Goal: Information Seeking & Learning: Learn about a topic

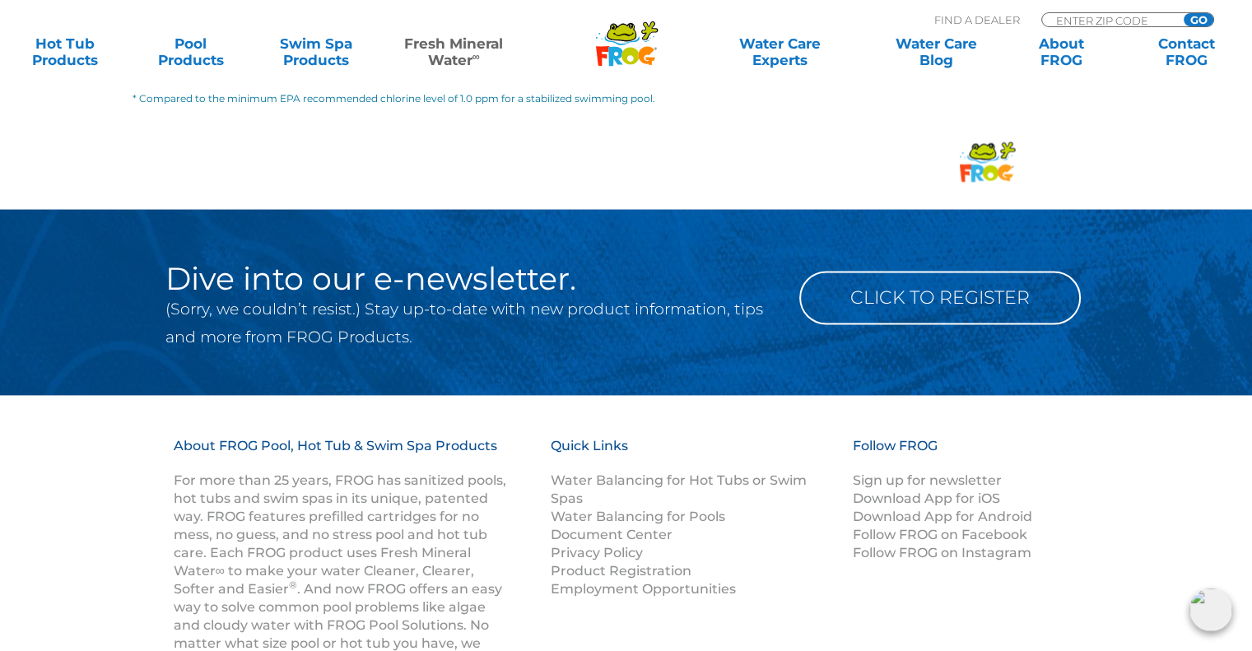
scroll to position [2798, 0]
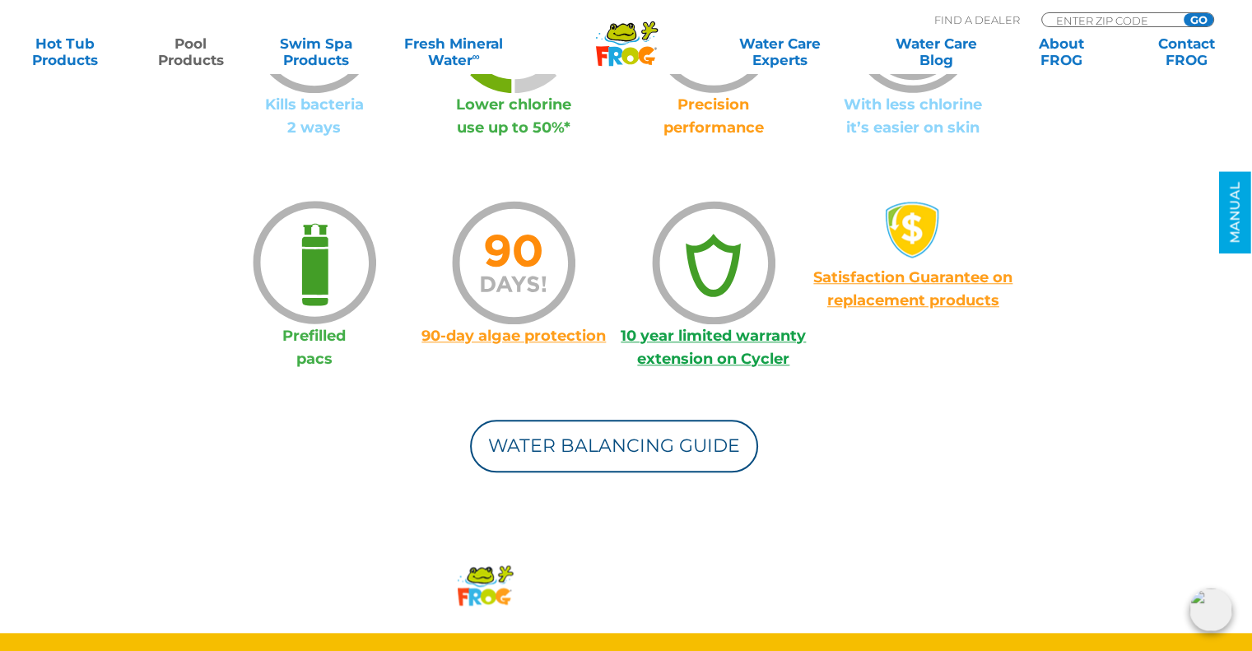
scroll to position [1399, 0]
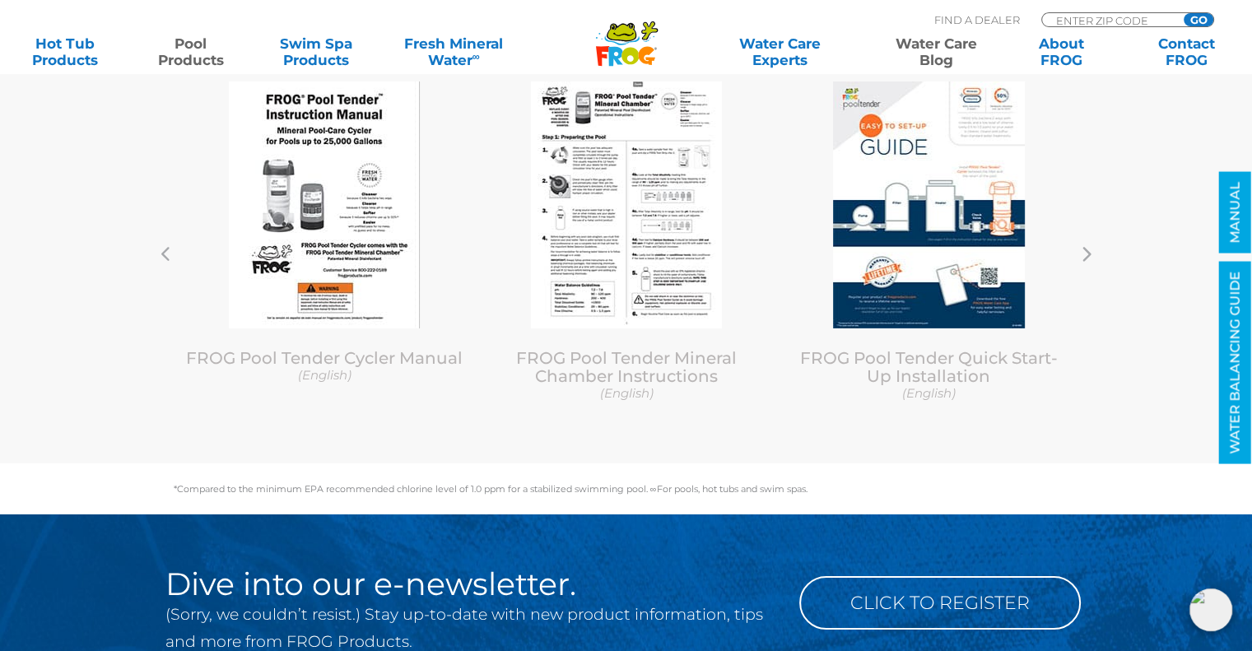
scroll to position [5622, 0]
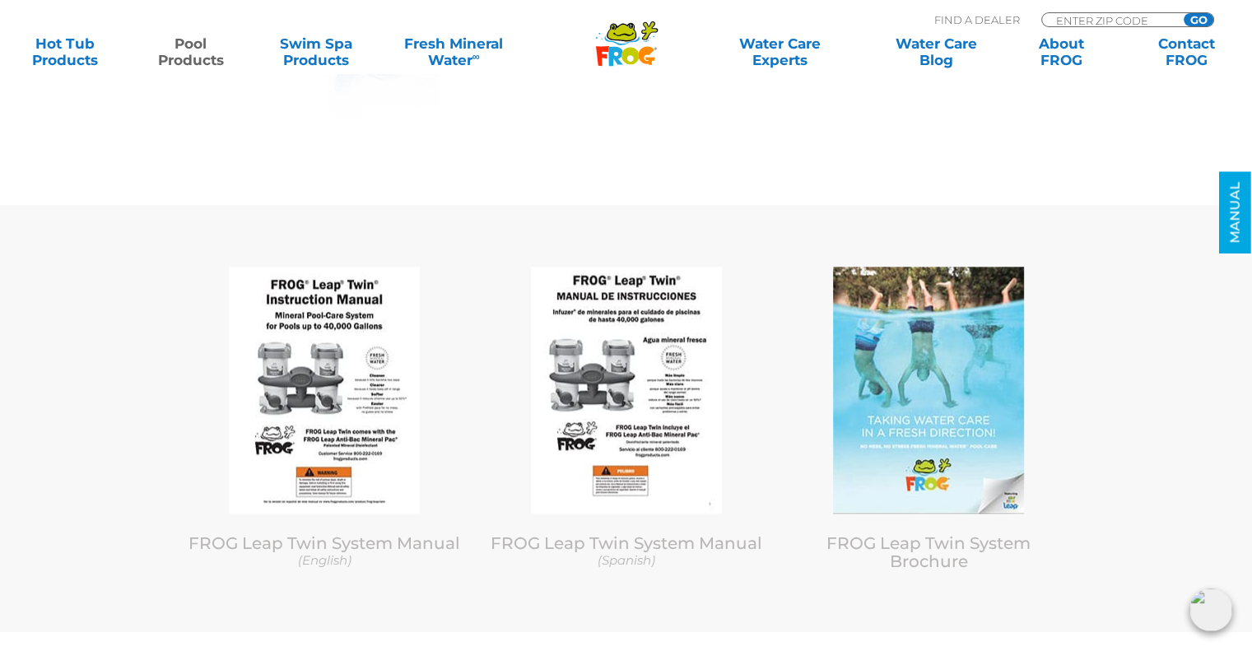
scroll to position [7658, 0]
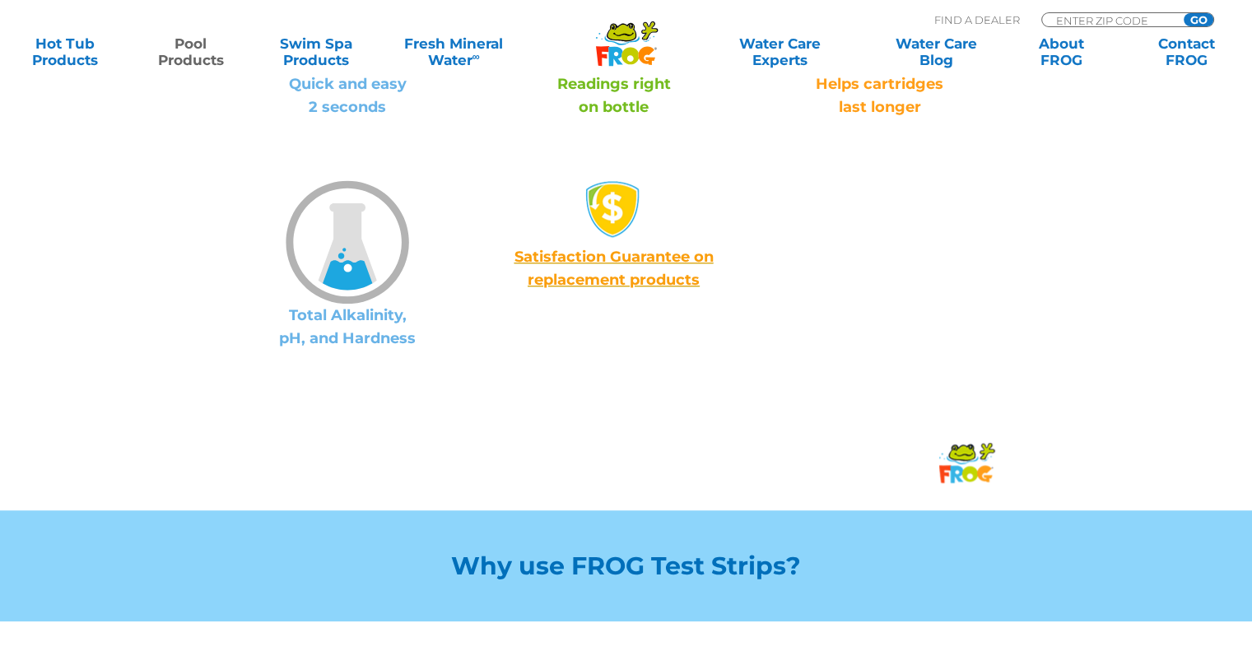
scroll to position [1399, 0]
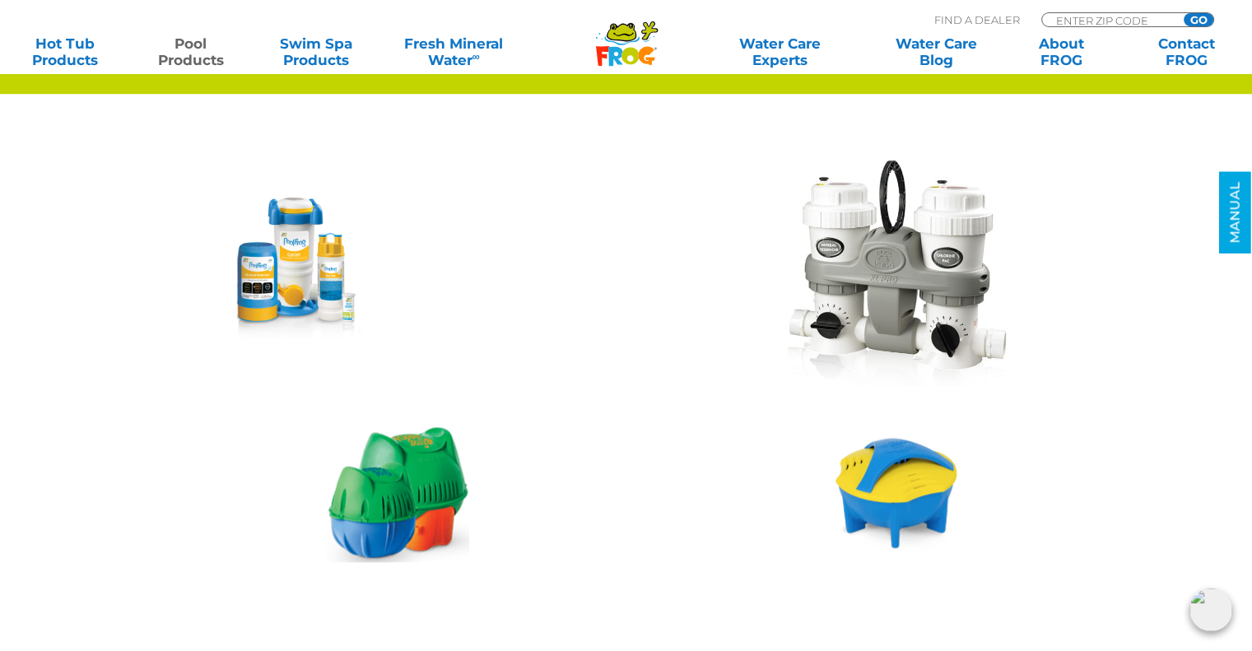
scroll to position [1317, 0]
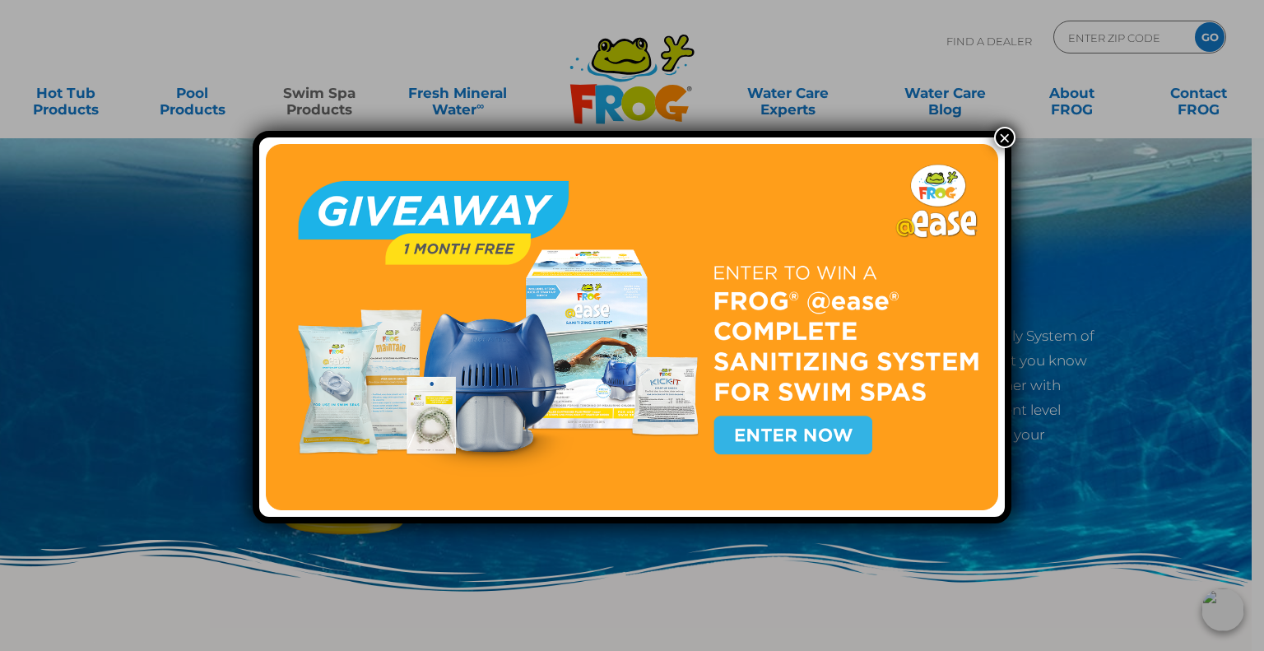
click at [997, 136] on button "×" at bounding box center [1004, 137] width 21 height 21
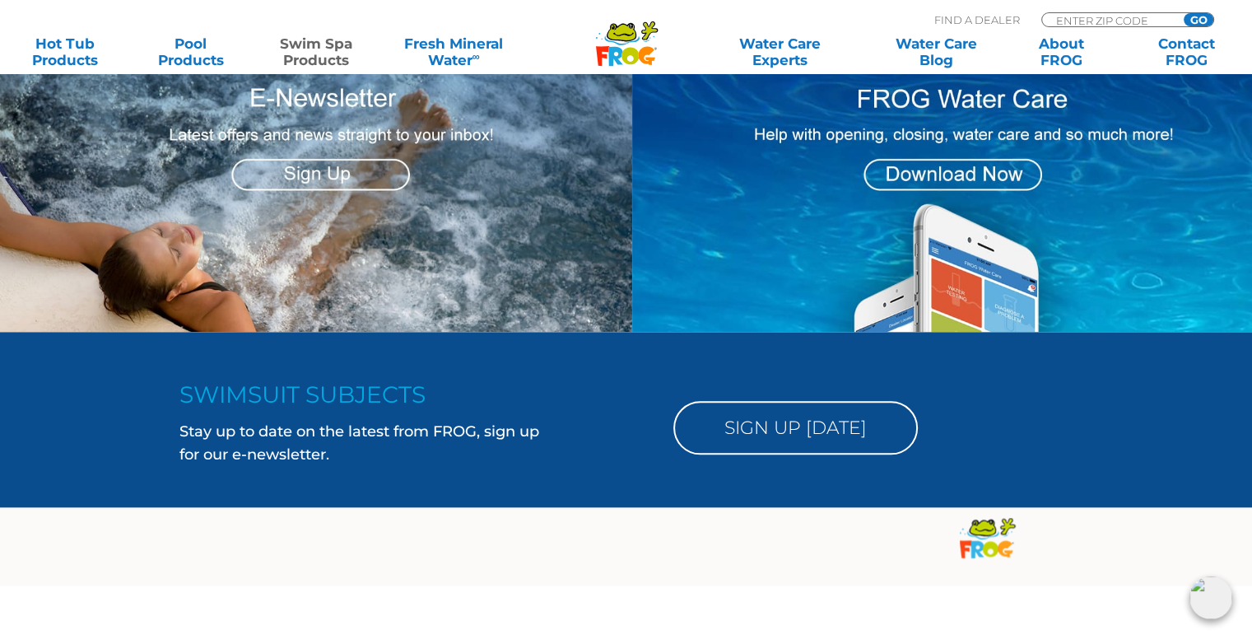
scroll to position [1738, 0]
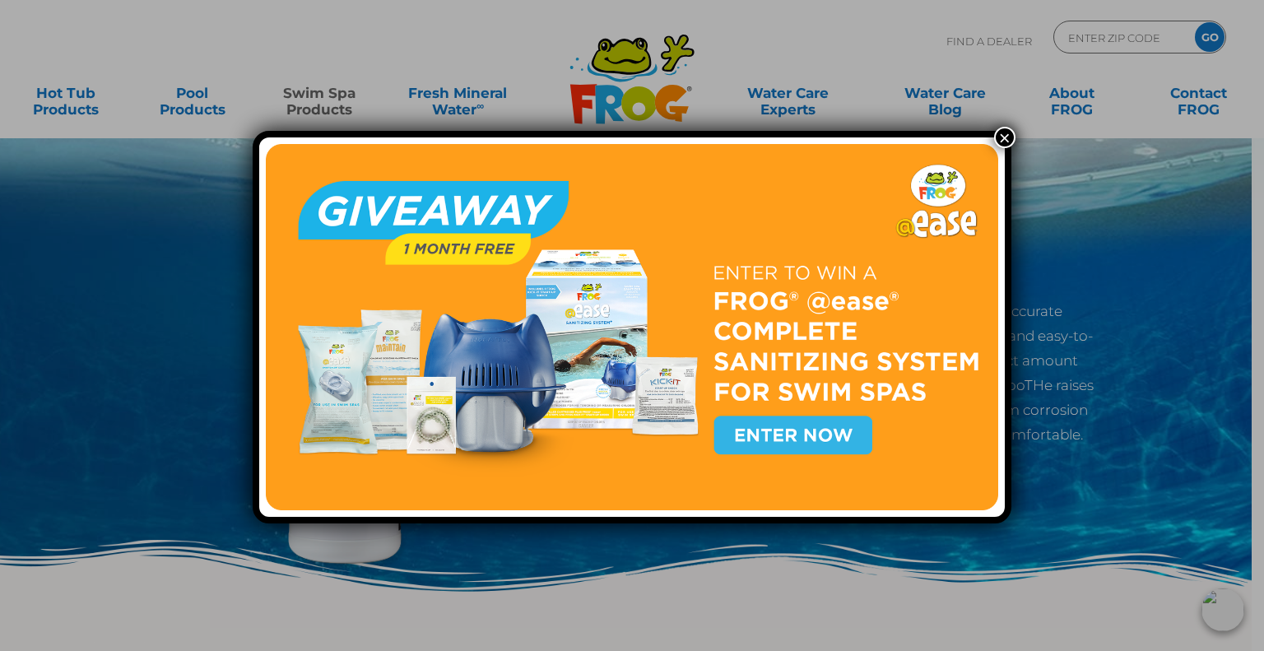
click at [997, 131] on button "×" at bounding box center [1004, 137] width 21 height 21
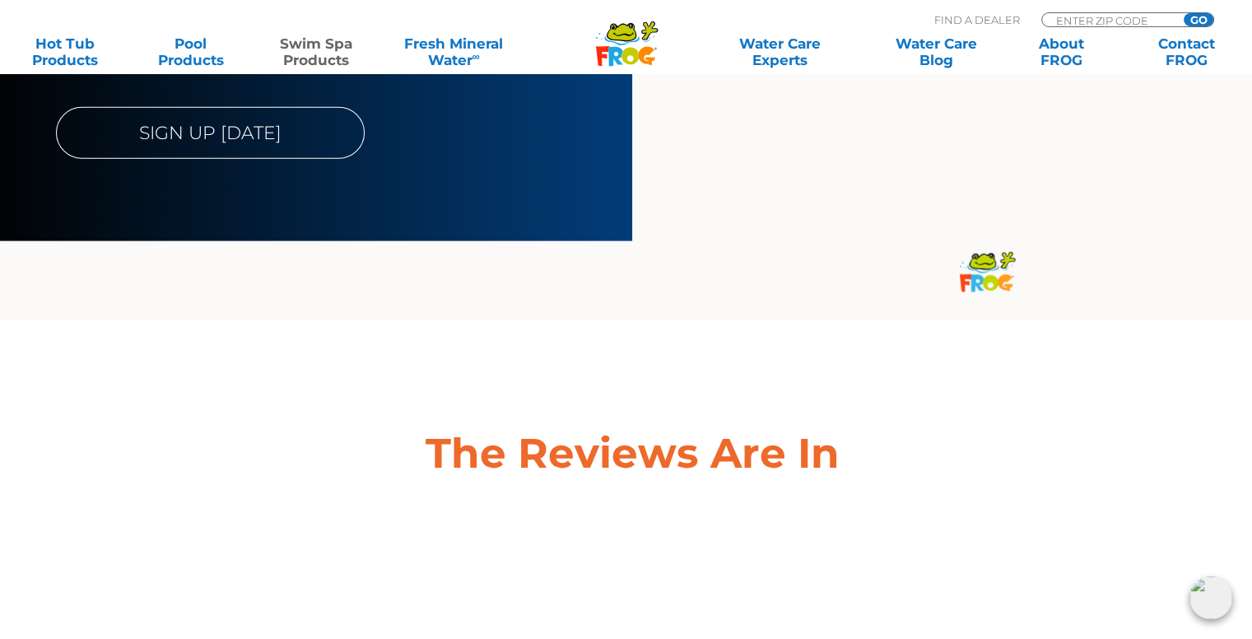
scroll to position [4773, 0]
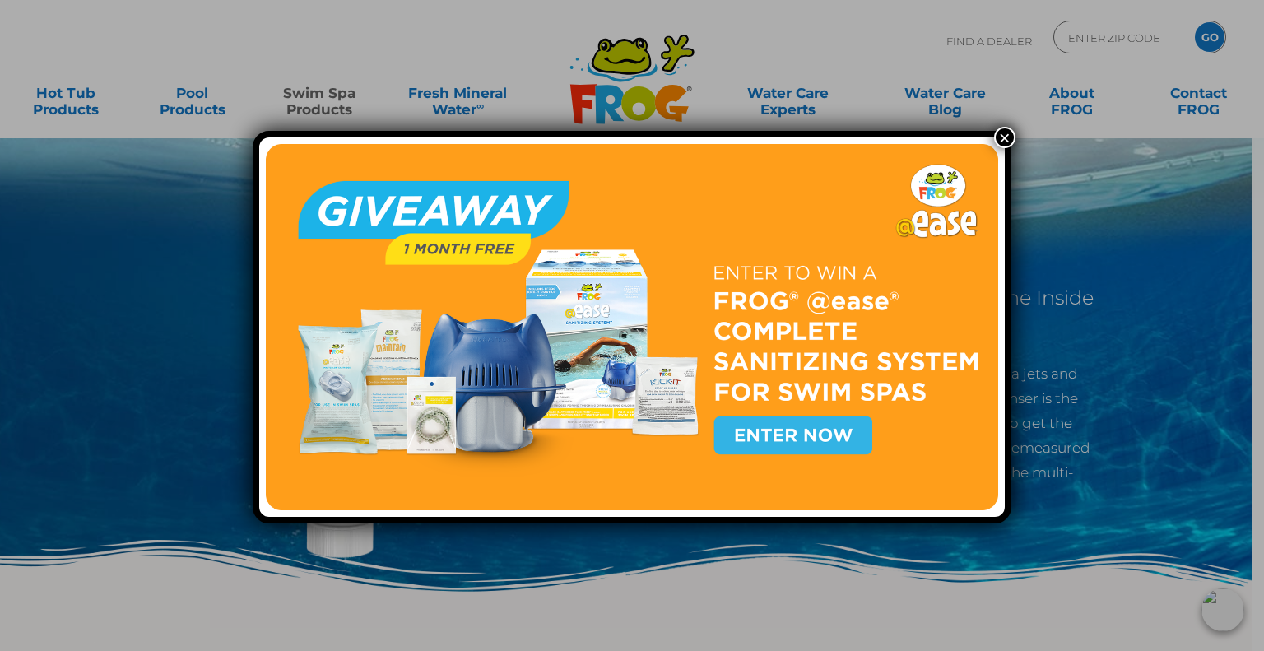
click at [1004, 138] on button "×" at bounding box center [1004, 137] width 21 height 21
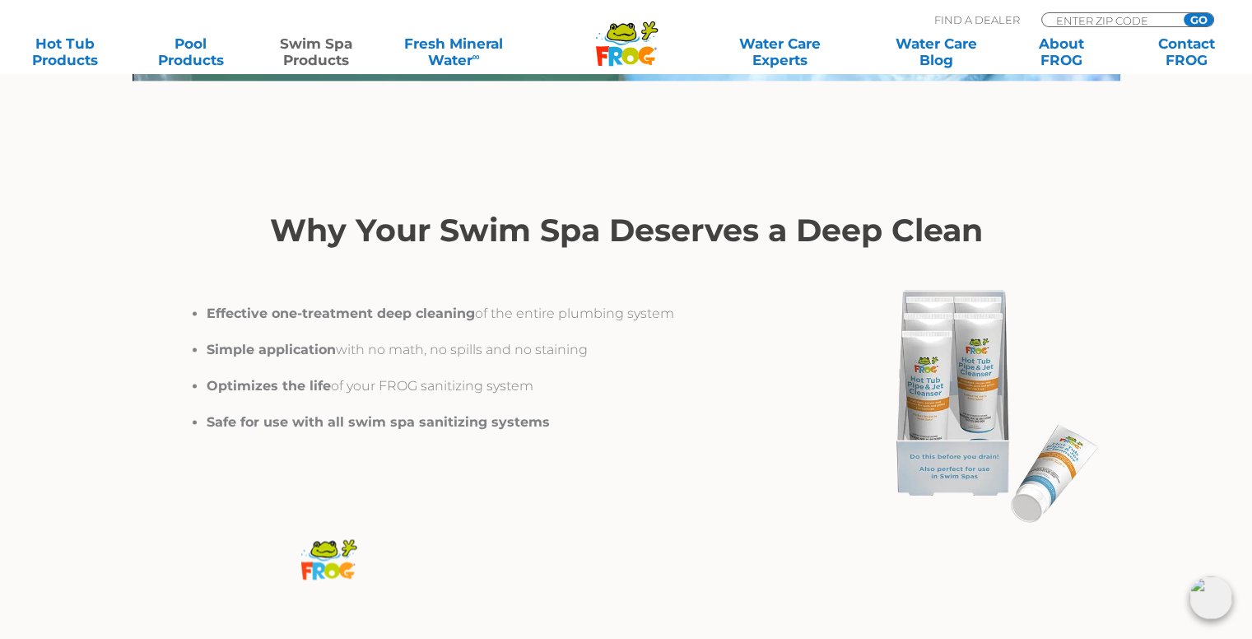
scroll to position [2139, 0]
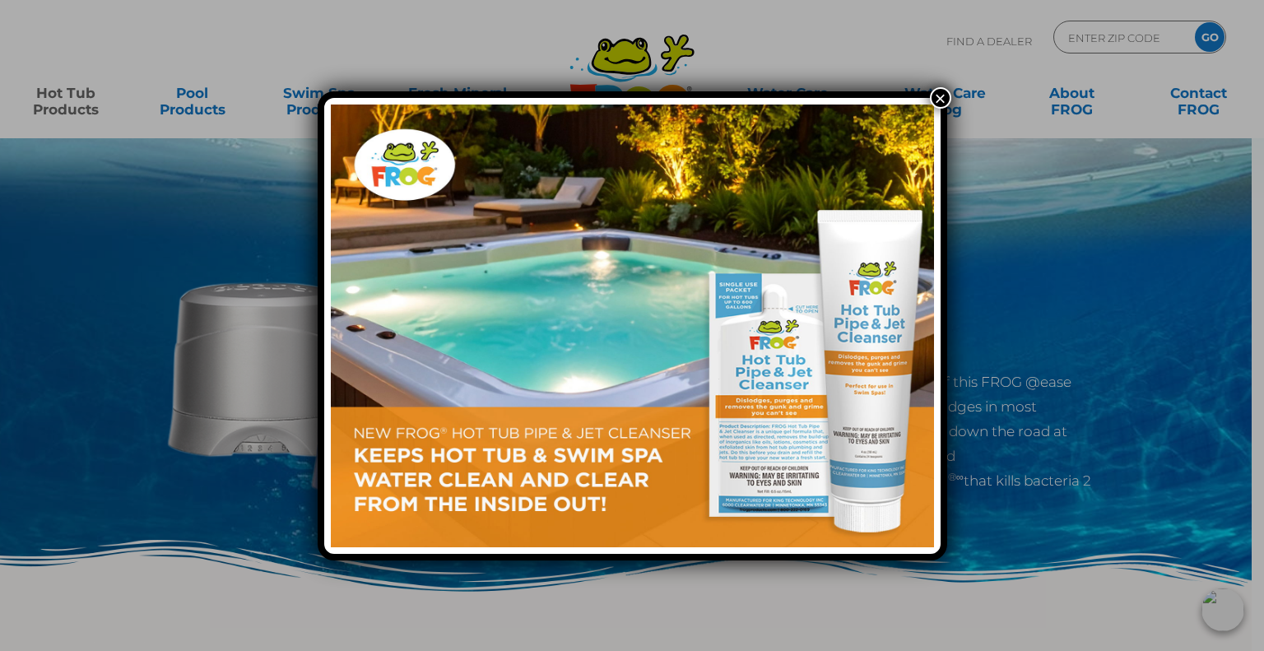
click at [941, 95] on button "×" at bounding box center [940, 97] width 21 height 21
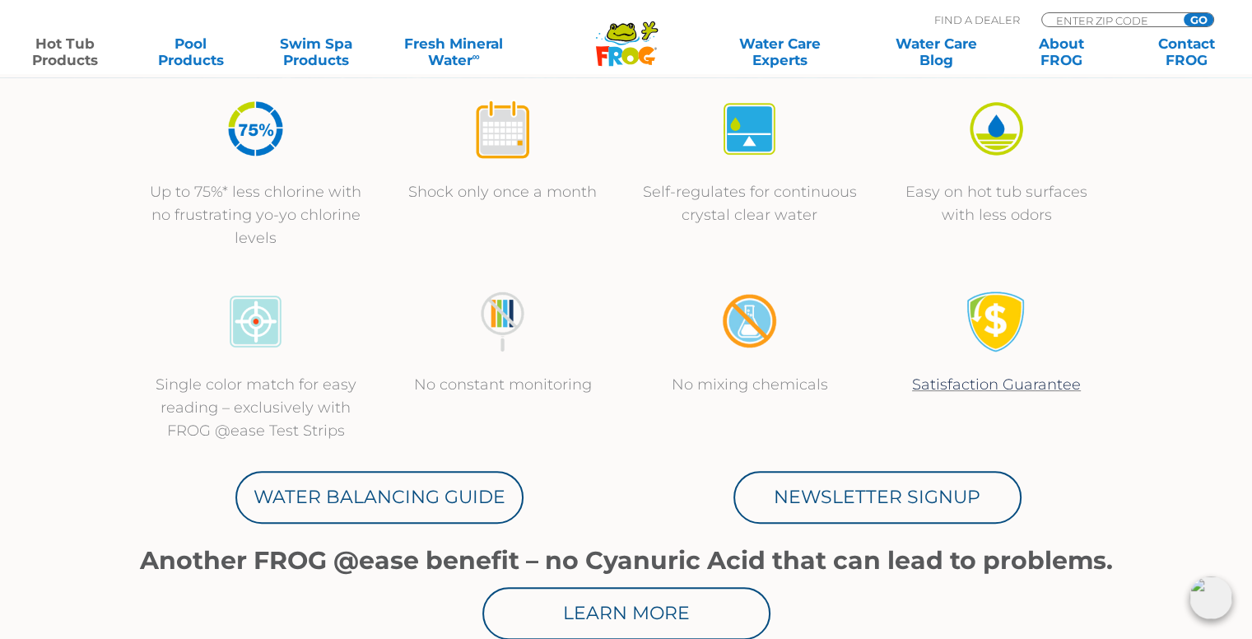
scroll to position [741, 0]
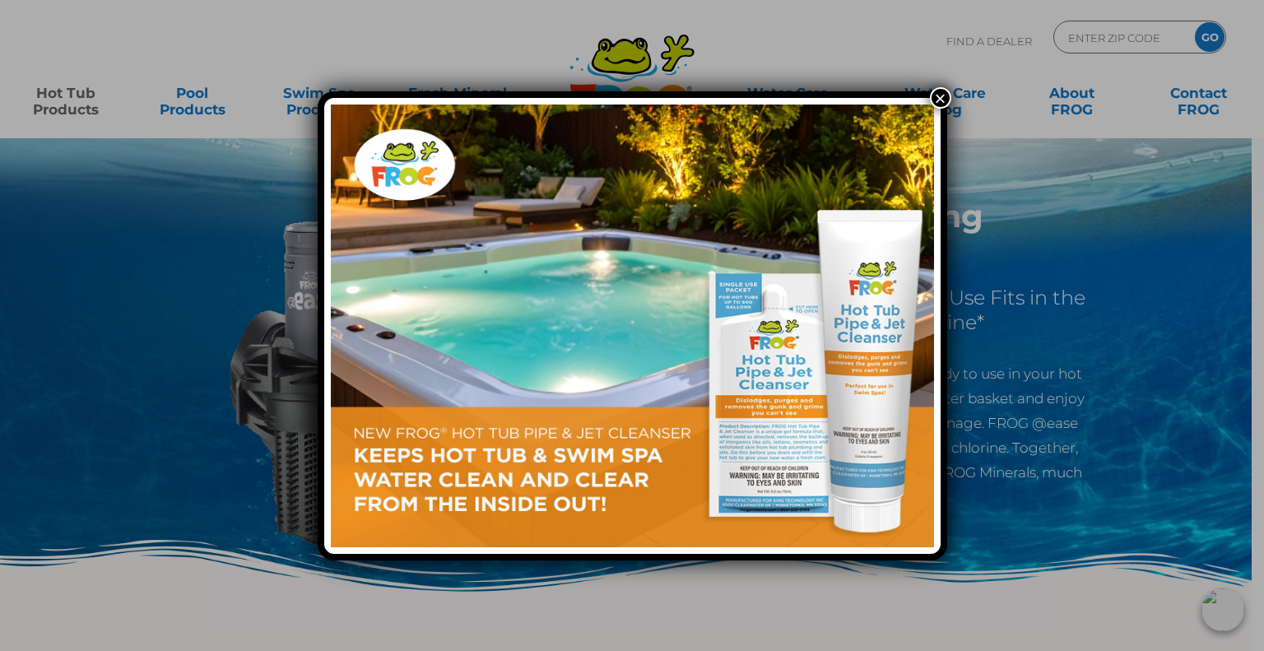
click at [934, 96] on button "×" at bounding box center [940, 97] width 21 height 21
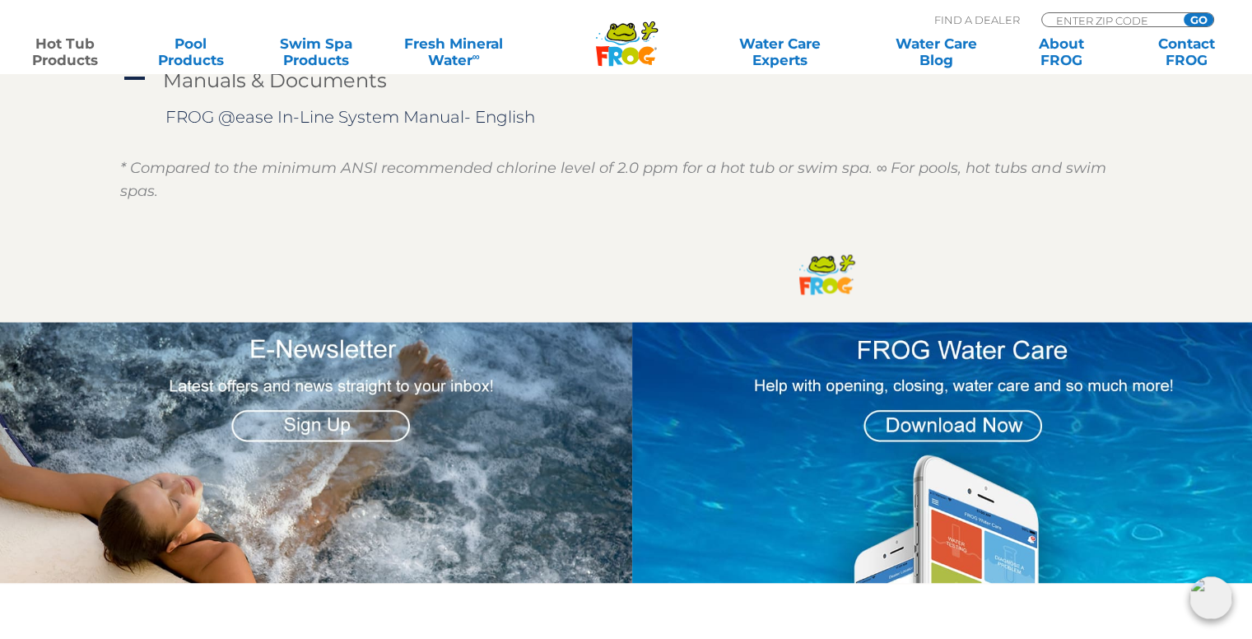
scroll to position [1975, 0]
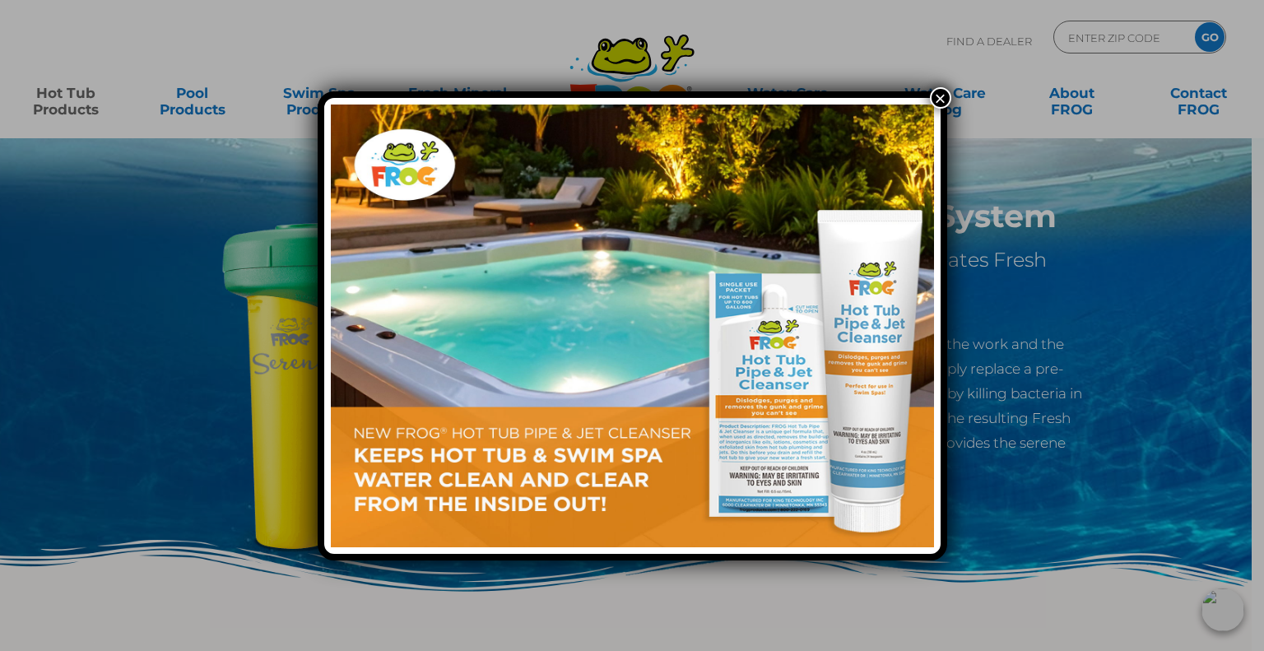
click at [945, 98] on button "×" at bounding box center [940, 97] width 21 height 21
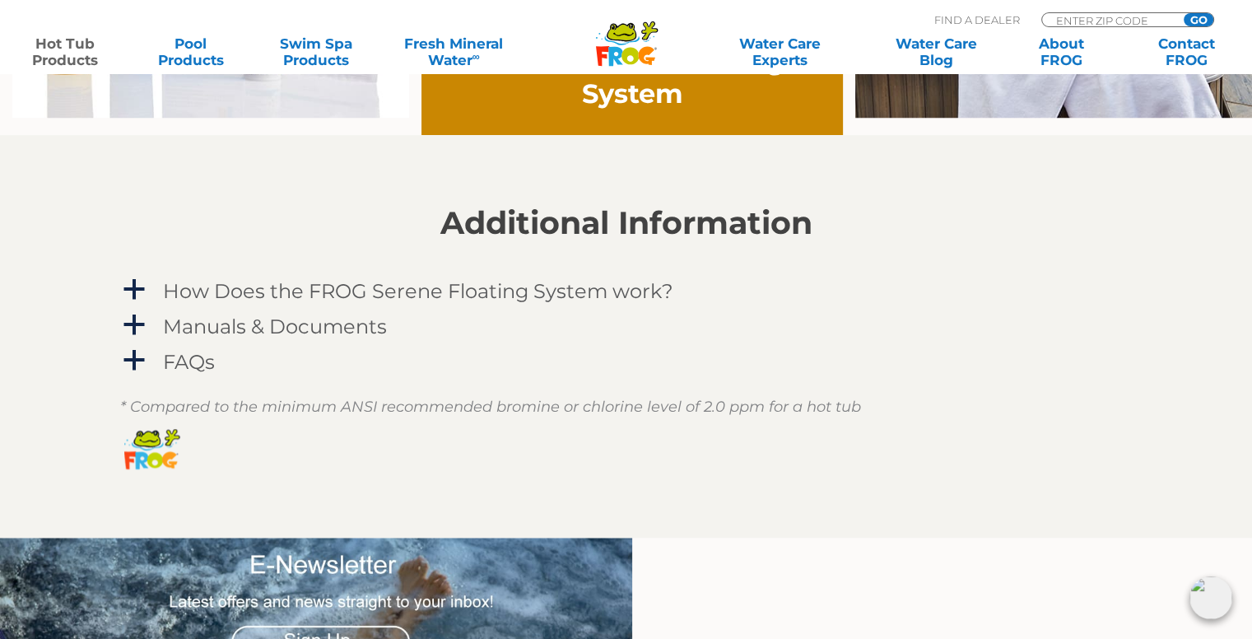
scroll to position [1481, 0]
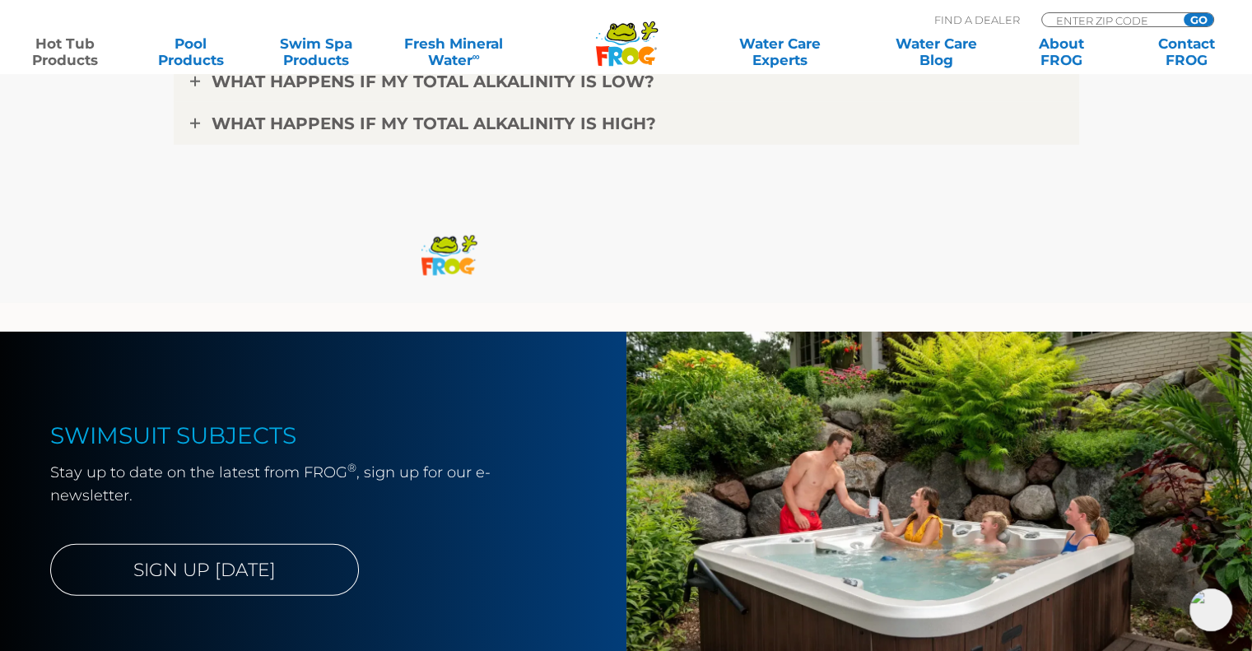
scroll to position [4444, 0]
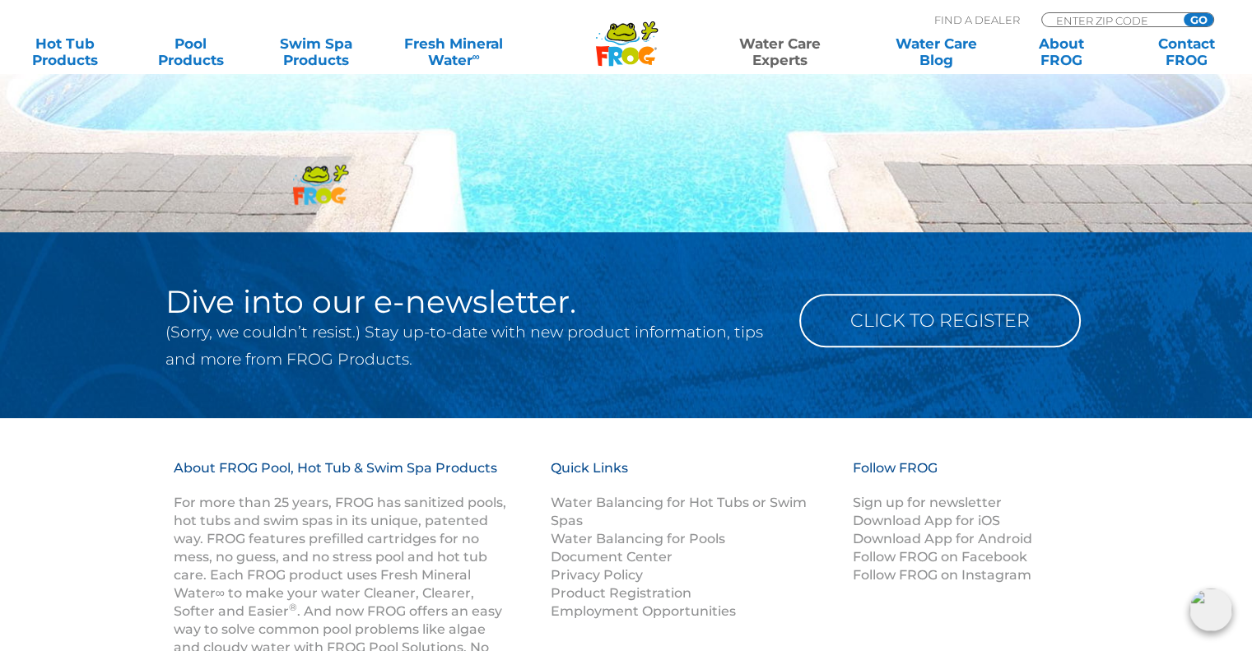
scroll to position [1197, 0]
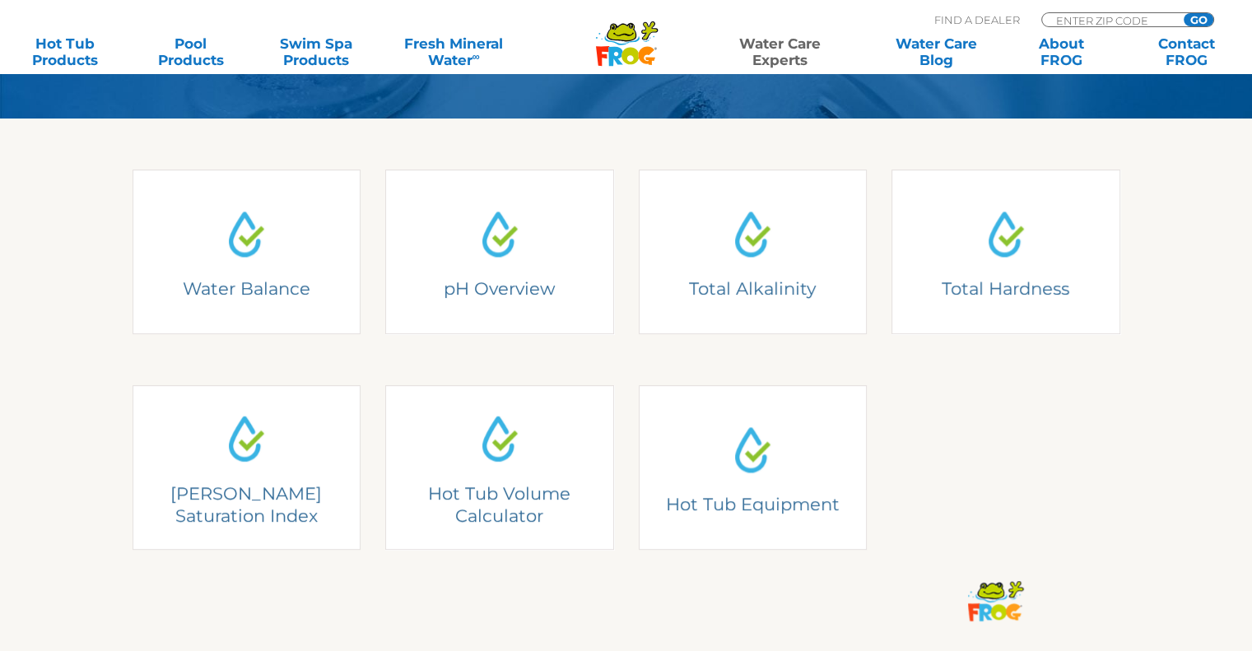
scroll to position [494, 0]
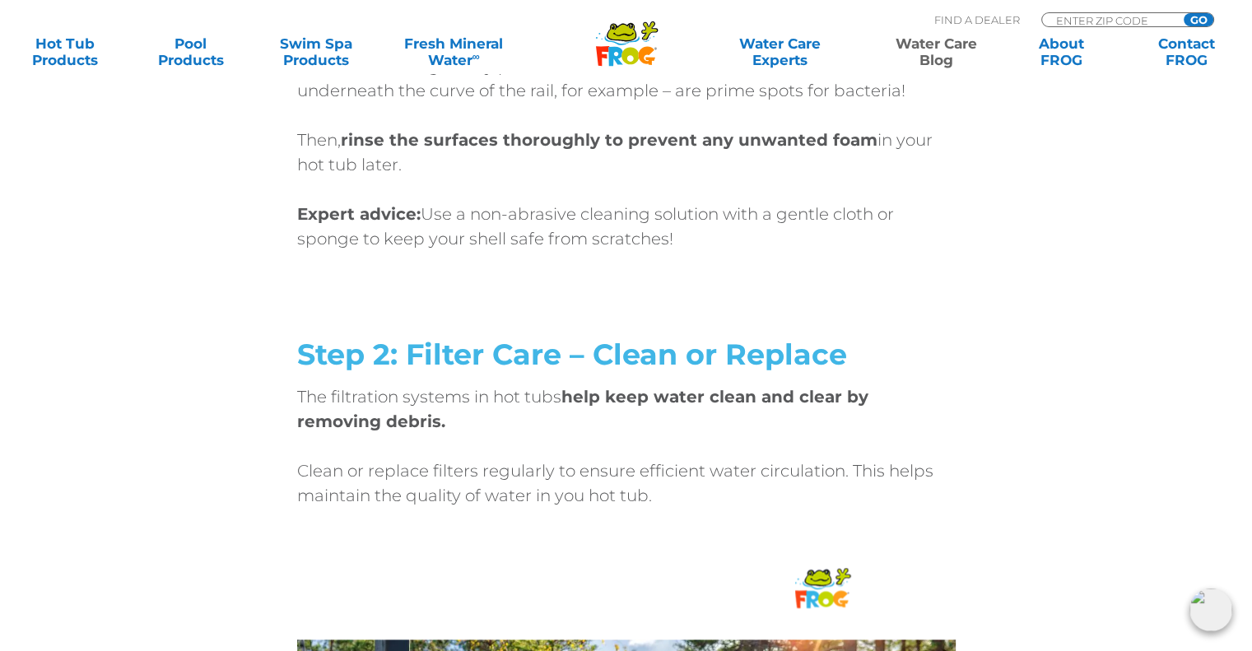
scroll to position [1810, 0]
